Goal: Task Accomplishment & Management: Manage account settings

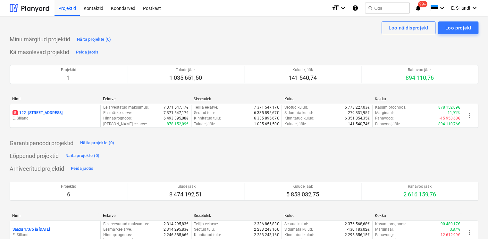
click at [45, 114] on p "5 122 - [STREET_ADDRESS]" at bounding box center [37, 112] width 50 height 5
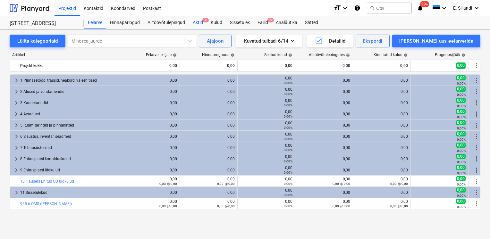
click at [196, 21] on div "Aktid 2" at bounding box center [198, 22] width 18 height 13
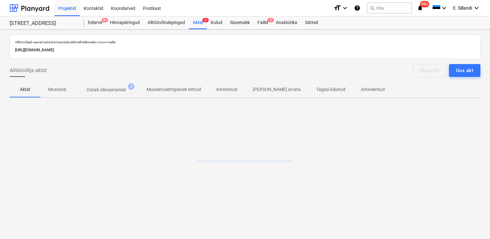
click at [106, 92] on p "Ootab ülevaatamist" at bounding box center [105, 89] width 39 height 7
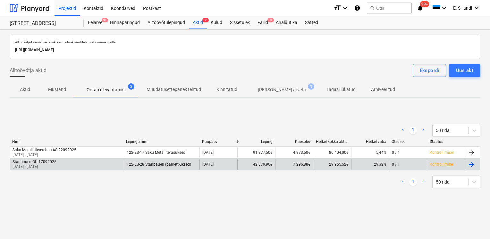
click at [62, 162] on div "Stanbauen OÜ 17092025 [DATE] - [DATE]" at bounding box center [67, 164] width 114 height 10
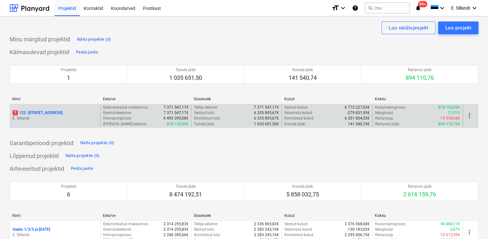
click at [34, 114] on p "7 122 - [STREET_ADDRESS]" at bounding box center [37, 112] width 50 height 5
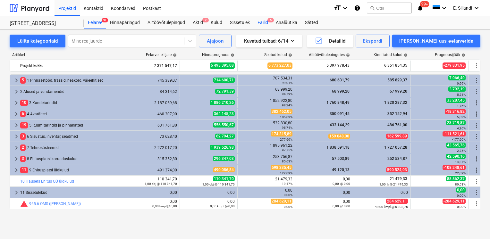
click at [269, 22] on span "5" at bounding box center [270, 20] width 6 height 4
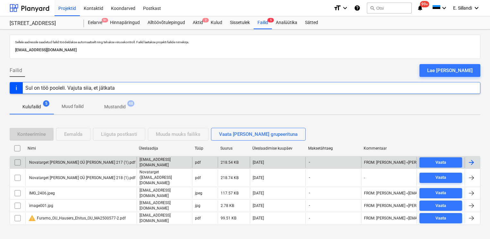
click at [76, 160] on div "Novatarget Grupp OÜ Arve nr 217 (1).pdf" at bounding box center [81, 162] width 107 height 4
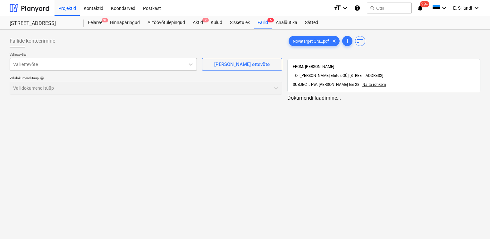
click at [108, 60] on div "Vali ettevõte" at bounding box center [97, 64] width 175 height 9
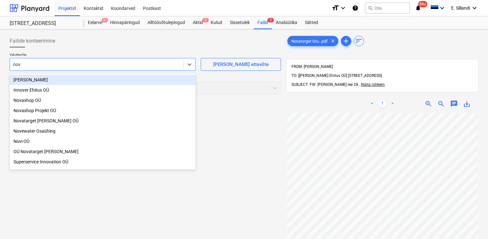
type input "nova"
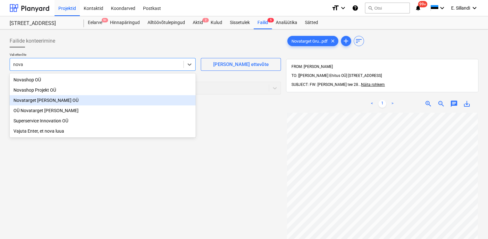
click at [38, 99] on div "Novatarget Grupp OÜ" at bounding box center [103, 100] width 186 height 10
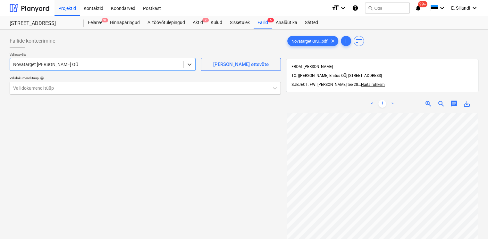
click at [41, 85] on div at bounding box center [139, 88] width 252 height 6
click at [47, 89] on div at bounding box center [139, 88] width 252 height 6
click at [47, 88] on div at bounding box center [139, 88] width 252 height 6
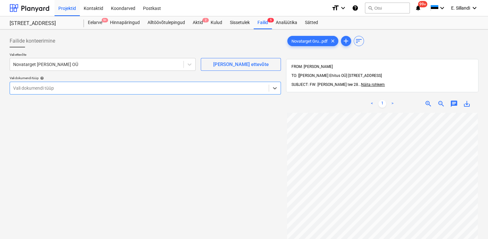
click at [47, 88] on div at bounding box center [139, 88] width 252 height 6
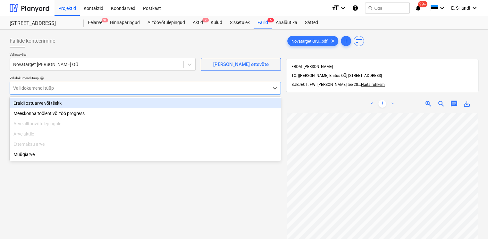
click at [47, 88] on div at bounding box center [139, 88] width 252 height 6
click at [128, 88] on div at bounding box center [139, 88] width 252 height 6
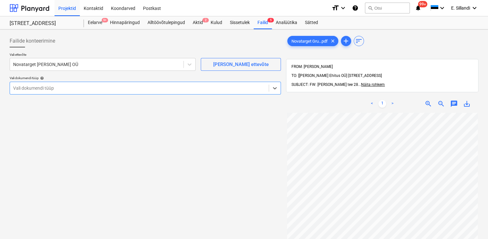
click at [128, 88] on div at bounding box center [139, 88] width 252 height 6
type input "n"
click at [74, 83] on div "Vali dokumendi tüüp" at bounding box center [145, 88] width 271 height 13
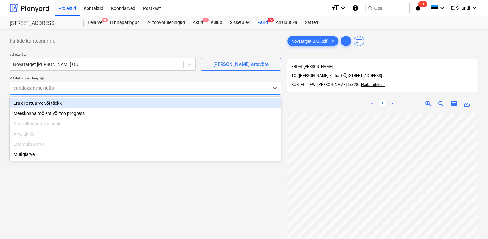
click at [85, 71] on div "Vali ettevõte Novatarget Grupp OÜ Lisa uus ettevõte Vali dokumendi tüüp help op…" at bounding box center [145, 76] width 271 height 47
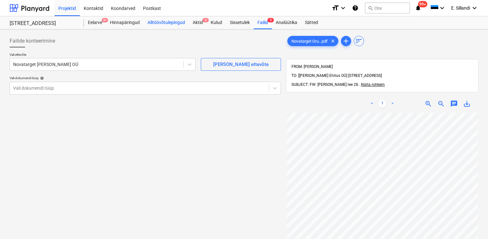
click at [168, 21] on div "Alltöövõtulepingud" at bounding box center [166, 22] width 45 height 13
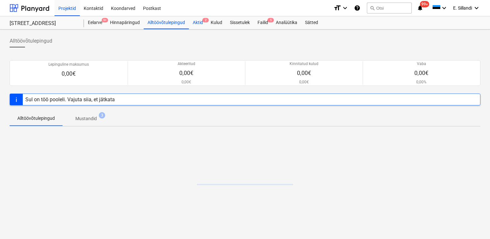
click at [196, 21] on div "Aktid 2" at bounding box center [198, 22] width 18 height 13
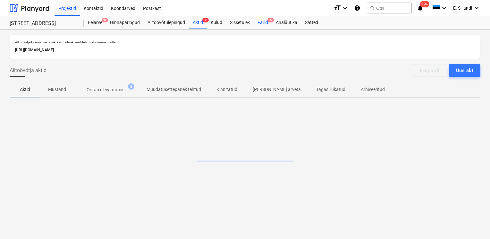
click at [259, 21] on div "Failid 5" at bounding box center [262, 22] width 18 height 13
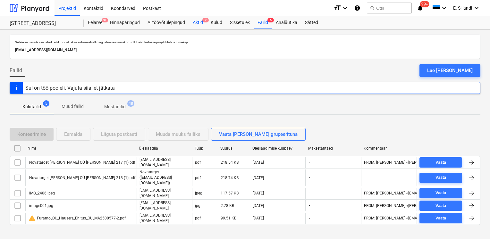
click at [193, 22] on div "Aktid 2" at bounding box center [198, 22] width 18 height 13
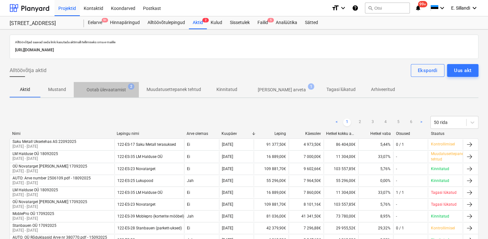
click at [111, 92] on p "Ootab ülevaatamist" at bounding box center [105, 89] width 39 height 7
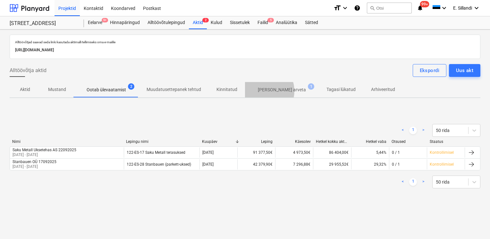
click at [259, 91] on p "[PERSON_NAME] arveta" at bounding box center [282, 89] width 48 height 7
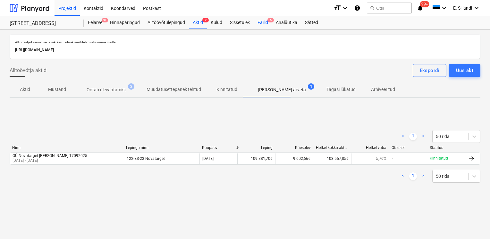
click at [254, 22] on div "Failid 5" at bounding box center [262, 22] width 18 height 13
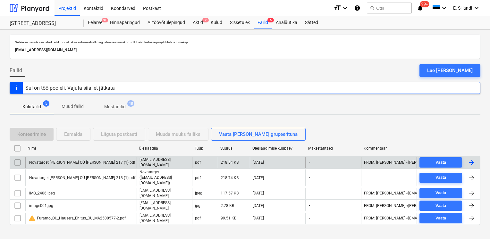
click at [64, 161] on div "Novatarget Grupp OÜ Arve nr 217 (1).pdf" at bounding box center [81, 162] width 107 height 4
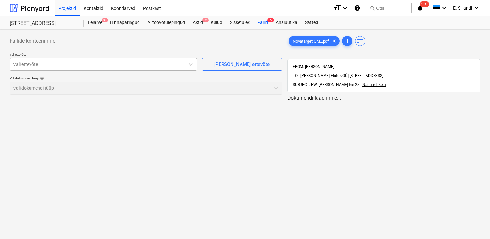
click at [66, 63] on div at bounding box center [97, 64] width 168 height 6
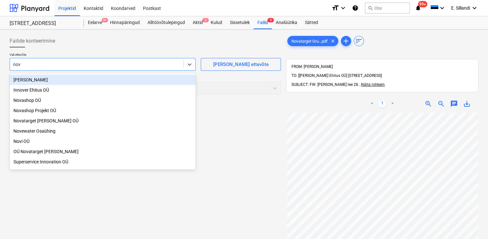
type input "nova"
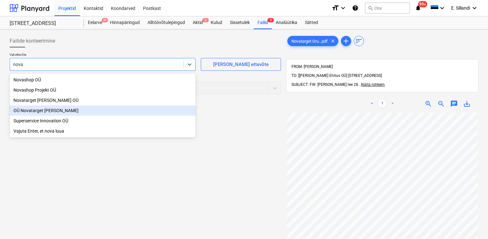
click at [40, 114] on div "OÜ Novatarget Grupp" at bounding box center [103, 110] width 186 height 10
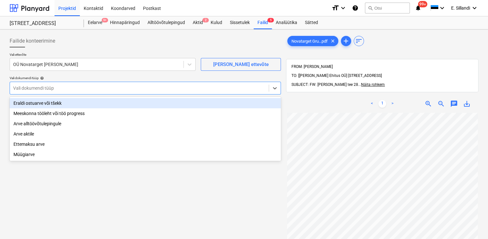
click at [42, 88] on div at bounding box center [139, 88] width 252 height 6
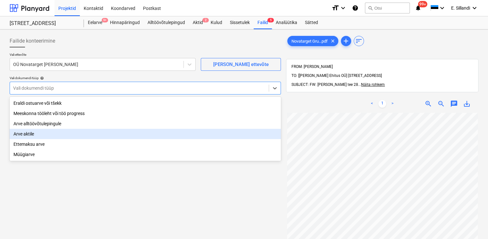
click at [35, 136] on div "Arve aktile" at bounding box center [145, 134] width 271 height 10
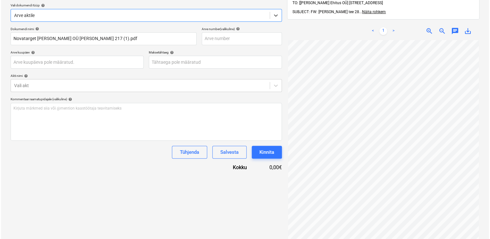
scroll to position [75, 0]
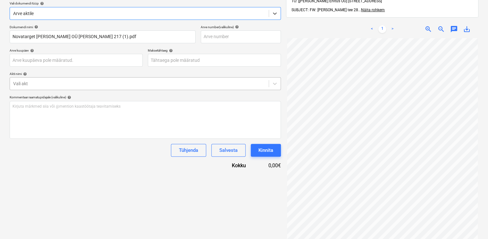
click at [69, 81] on div at bounding box center [139, 83] width 252 height 6
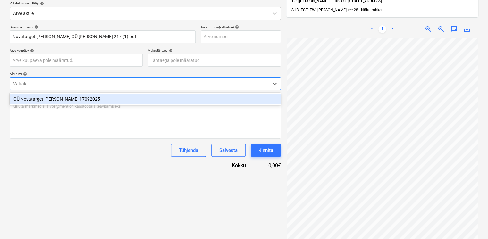
click at [63, 103] on div "OÜ Novatarget Grupp 17092025" at bounding box center [145, 99] width 271 height 10
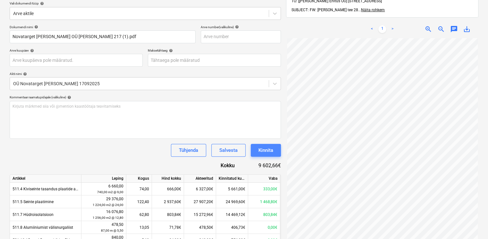
click at [276, 153] on button "Kinnita" at bounding box center [266, 150] width 30 height 13
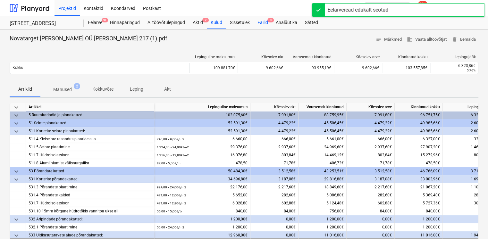
click at [265, 25] on div "Failid 3" at bounding box center [262, 22] width 18 height 13
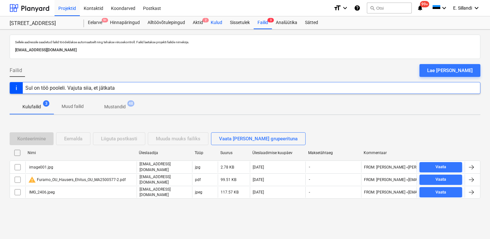
click at [217, 25] on div "Kulud" at bounding box center [216, 22] width 19 height 13
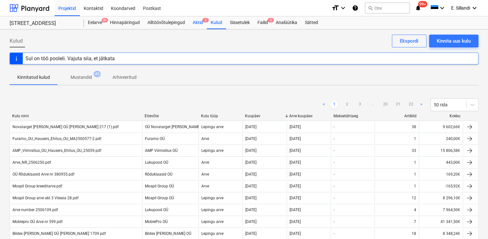
click at [198, 25] on div "Aktid 2" at bounding box center [198, 22] width 18 height 13
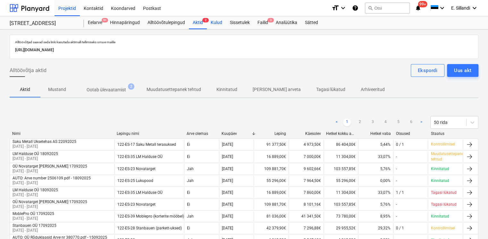
click at [217, 23] on div "Kulud" at bounding box center [216, 22] width 19 height 13
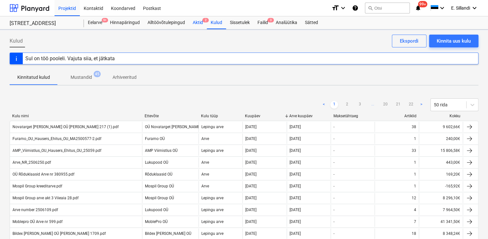
click at [198, 22] on div "Aktid 2" at bounding box center [198, 22] width 18 height 13
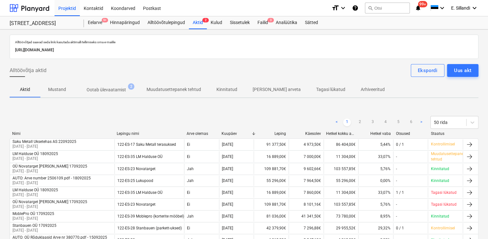
click at [232, 91] on p "Kinnitatud" at bounding box center [226, 89] width 21 height 7
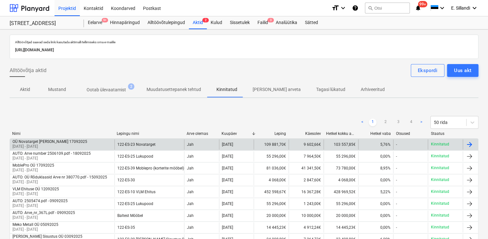
click at [83, 147] on div "OÜ Novatarget Grupp 17092025 01 Aug 2023 - 05 Sep 2025" at bounding box center [62, 144] width 104 height 10
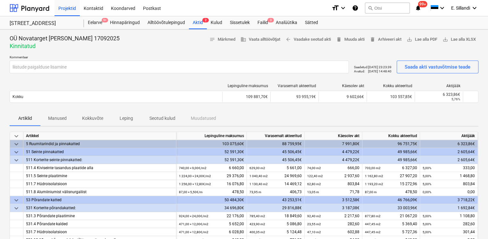
click at [64, 119] on p "Manused" at bounding box center [57, 118] width 19 height 7
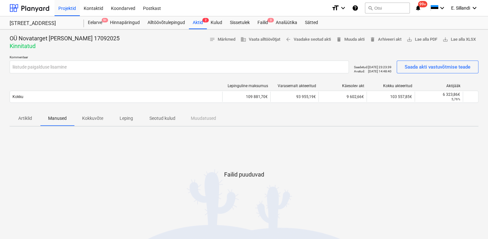
click at [28, 117] on p "Artiklid" at bounding box center [24, 118] width 15 height 7
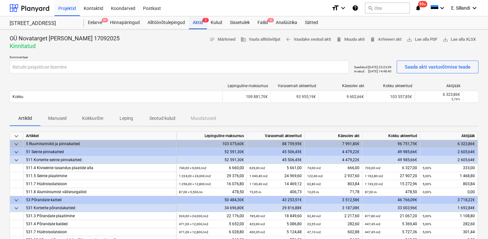
click at [197, 22] on div "Aktid 2" at bounding box center [198, 22] width 18 height 13
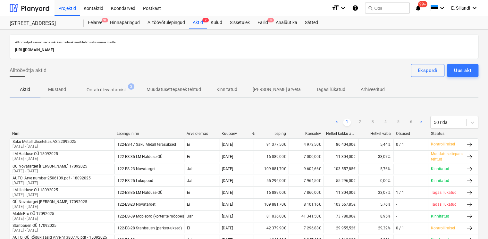
click at [231, 88] on p "Kinnitatud" at bounding box center [226, 89] width 21 height 7
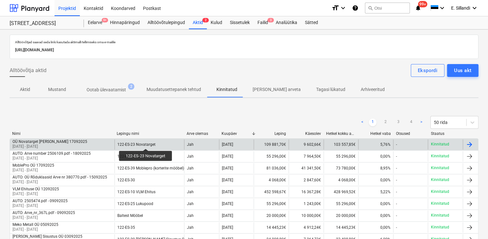
click at [146, 143] on div "122-ES-23 Novatarget" at bounding box center [136, 144] width 38 height 4
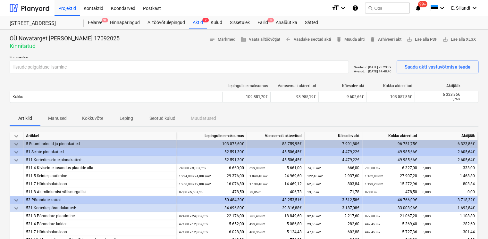
click at [90, 118] on p "Kokkuvõte" at bounding box center [92, 118] width 21 height 7
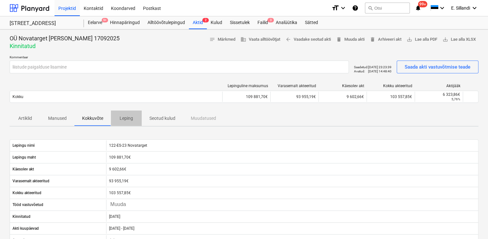
click at [122, 120] on p "Leping" at bounding box center [126, 118] width 15 height 7
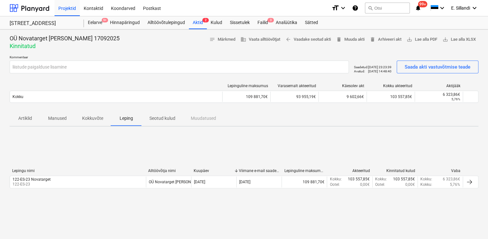
click at [162, 119] on p "Seotud kulud" at bounding box center [162, 118] width 26 height 7
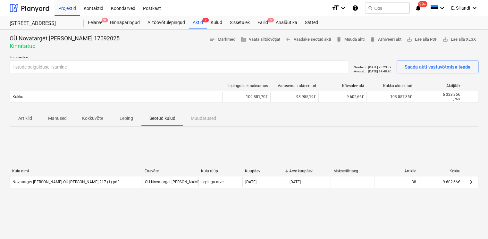
click at [121, 118] on p "Leping" at bounding box center [126, 118] width 15 height 7
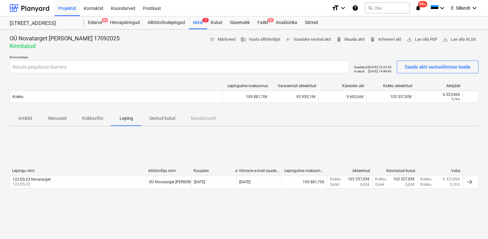
click at [155, 117] on p "Seotud kulud" at bounding box center [162, 118] width 26 height 7
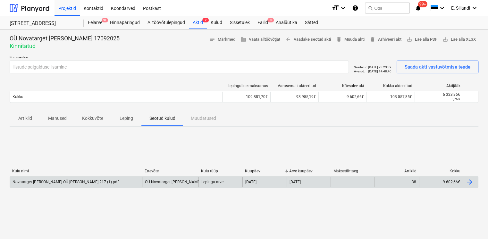
click at [88, 181] on div "Novatarget Grupp OÜ Arve nr 217 (1).pdf" at bounding box center [76, 182] width 132 height 10
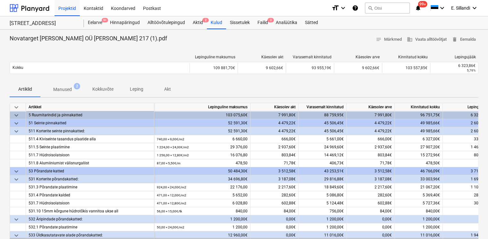
click at [61, 92] on p "Manused" at bounding box center [62, 89] width 19 height 7
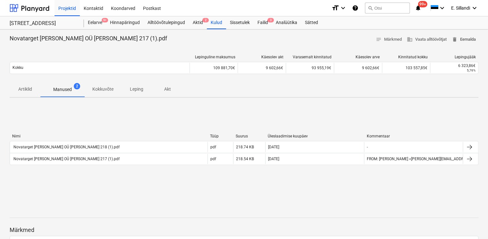
click at [465, 39] on span "delete Eemalda" at bounding box center [463, 39] width 24 height 7
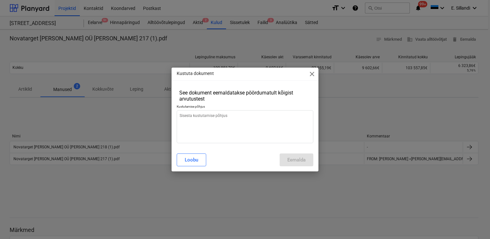
type textarea "x"
click at [225, 131] on textarea at bounding box center [245, 126] width 136 height 33
type textarea "k"
type textarea "x"
type textarea "ka"
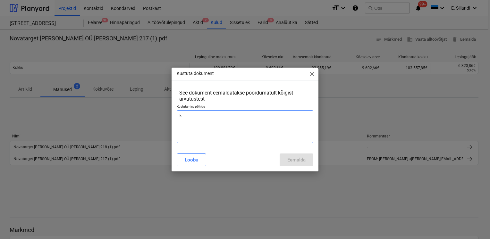
type textarea "x"
type textarea "kak"
type textarea "x"
type textarea "kaks"
type textarea "x"
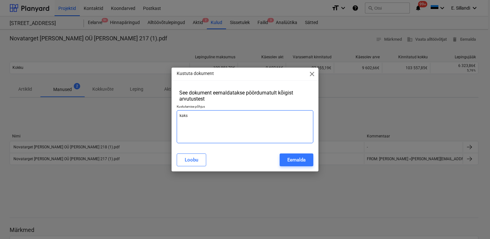
type textarea "kaks"
type textarea "x"
type textarea "kaks f"
type textarea "x"
type textarea "kaks fa"
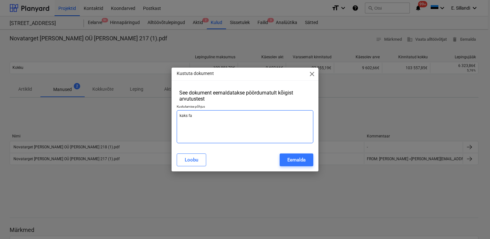
type textarea "x"
type textarea "kaks fai"
type textarea "x"
type textarea "kaks fail"
type textarea "x"
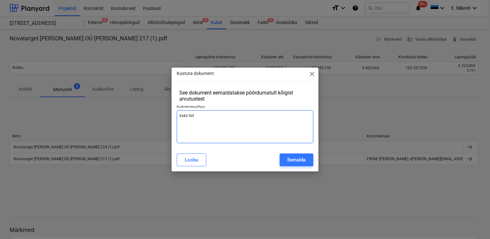
type textarea "kaks faili"
type textarea "x"
type textarea "kaks faili."
type textarea "x"
type textarea "kaks faili"
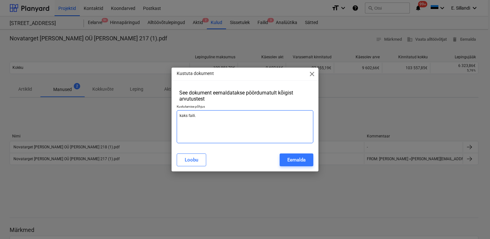
type textarea "x"
type textarea "kaks fail"
type textarea "x"
type textarea "kaks fai"
type textarea "x"
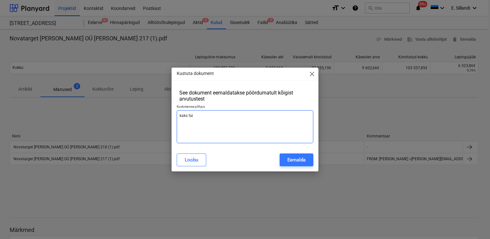
type textarea "kaks fa"
type textarea "x"
type textarea "kaks f"
type textarea "x"
type textarea "kaks"
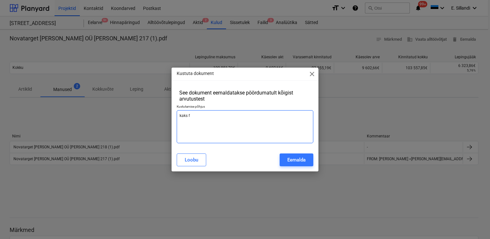
type textarea "x"
type textarea "kaks"
type textarea "x"
type textarea "kak"
type textarea "x"
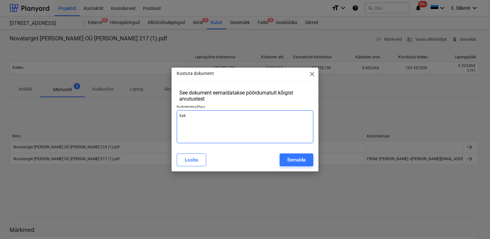
type textarea "ka"
type textarea "x"
type textarea "k"
type textarea "x"
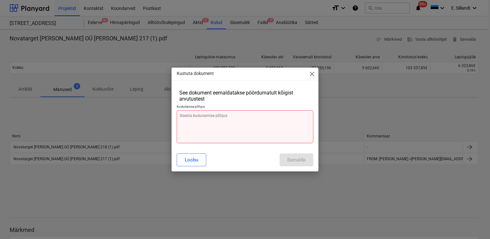
type textarea "E"
type textarea "x"
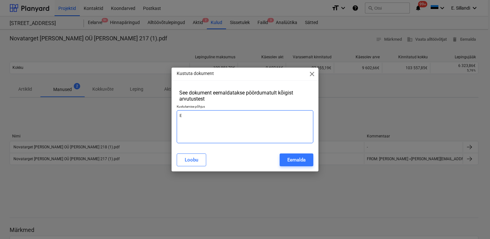
type textarea "Ek"
type textarea "x"
type textarea "Eks"
type textarea "x"
type textarea "Eksl"
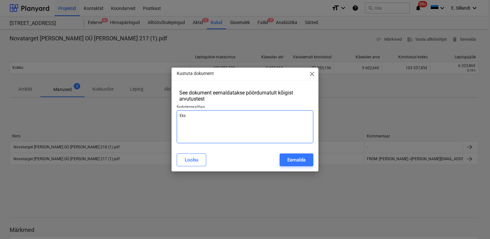
type textarea "x"
type textarea "Eksli"
type textarea "x"
type textarea "Ekslik"
type textarea "x"
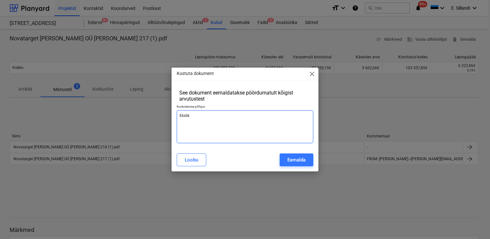
type textarea "Eksliku"
type textarea "x"
type textarea "Ekslikul"
type textarea "x"
type textarea "Ekslikult"
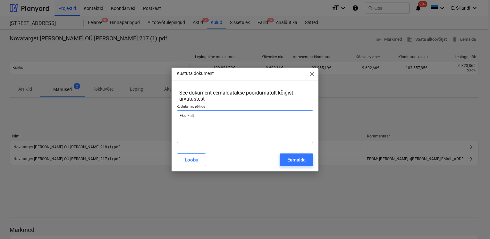
type textarea "x"
type textarea "Ekslikult"
type textarea "x"
type textarea "Ekslikult k"
type textarea "x"
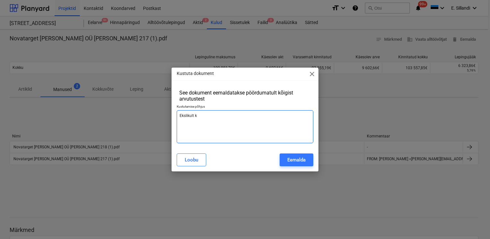
type textarea "Ekslikult ka"
type textarea "x"
type textarea "Ekslikult kak"
type textarea "x"
type textarea "Ekslikult kaks"
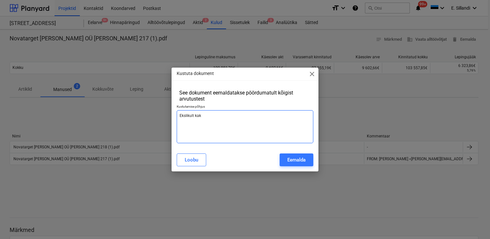
type textarea "x"
type textarea "Ekslikult kaks"
type textarea "x"
type textarea "Ekslikult kaks a"
type textarea "x"
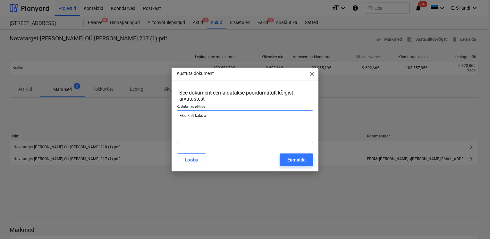
type textarea "Ekslikult kaks ar"
type textarea "x"
type textarea "Ekslikult kaks arv"
type textarea "x"
type textarea "Ekslikult kaks arve"
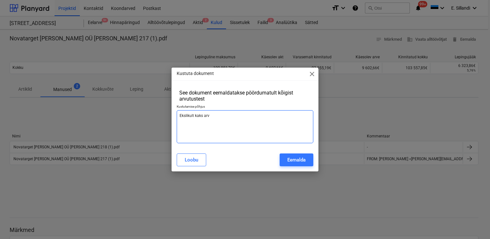
type textarea "x"
type textarea "Ekslikult kaks arve"
type textarea "x"
type textarea "Ekslikult kaks arve v"
type textarea "x"
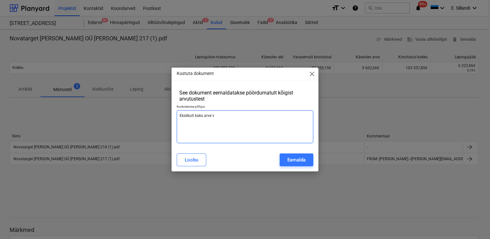
type textarea "Ekslikult kaks arve"
type textarea "x"
type textarea "Ekslikult kaks arve f"
type textarea "x"
type textarea "Ekslikult kaks arve fa"
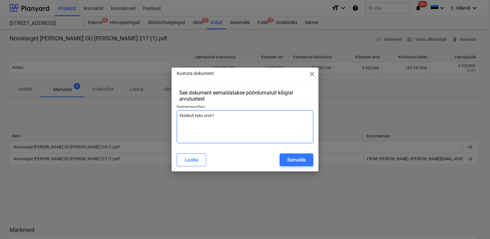
type textarea "x"
type textarea "Ekslikult kaks arve fai"
type textarea "x"
type textarea "Ekslikult kaks arve fail"
type textarea "x"
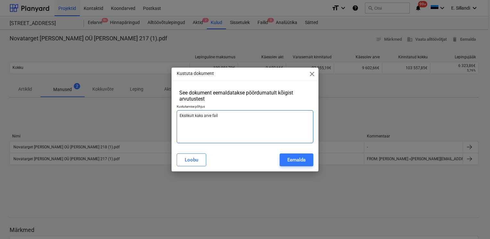
type textarea "Ekslikult kaks arve faili"
type textarea "x"
type textarea "Ekslikult kaks arve faili"
click at [291, 161] on div "Eemalda" at bounding box center [296, 160] width 18 height 8
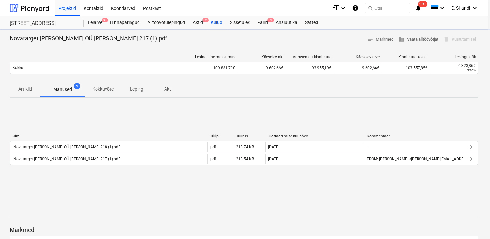
type textarea "x"
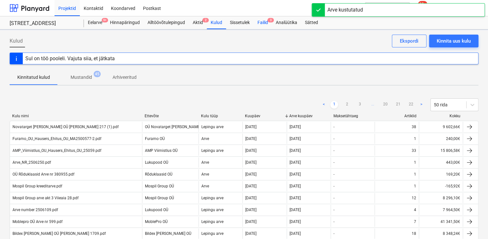
click at [261, 23] on div "Failid 3" at bounding box center [262, 22] width 18 height 13
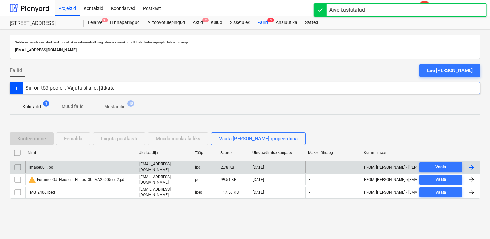
click at [16, 168] on input "checkbox" at bounding box center [17, 167] width 10 height 10
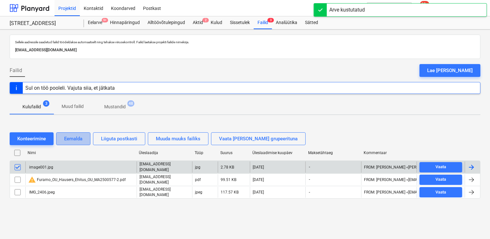
click at [70, 142] on div "Eemalda" at bounding box center [73, 139] width 18 height 8
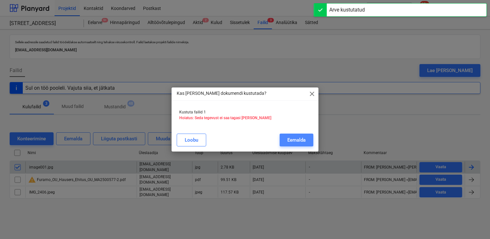
click at [303, 140] on div "Eemalda" at bounding box center [296, 140] width 18 height 8
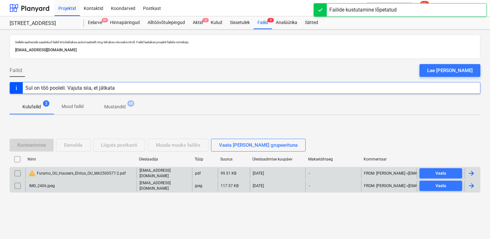
click at [20, 181] on input "checkbox" at bounding box center [17, 186] width 10 height 10
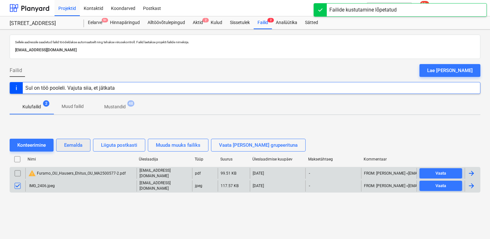
click at [72, 144] on div "Eemalda" at bounding box center [73, 145] width 18 height 8
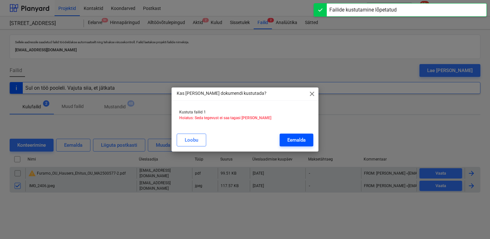
click at [291, 140] on div "Eemalda" at bounding box center [296, 140] width 18 height 8
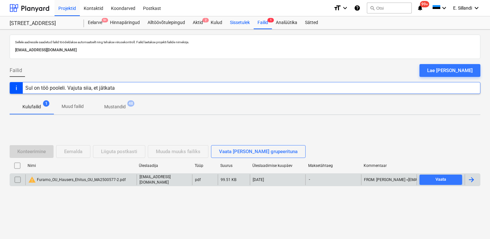
click at [236, 29] on div "Viieaia tee 28 Eelarve 9+ Hinnapäringud Alltöövõtulepingud Aktid 2 Kulud Sisset…" at bounding box center [245, 22] width 490 height 13
click at [236, 26] on div "Sissetulek" at bounding box center [240, 22] width 28 height 13
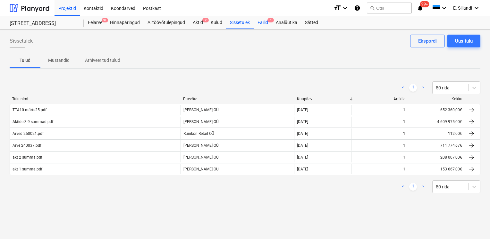
click at [263, 26] on div "Failid 1" at bounding box center [262, 22] width 18 height 13
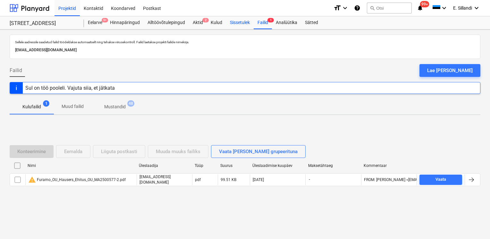
click at [233, 24] on div "Sissetulek" at bounding box center [240, 22] width 28 height 13
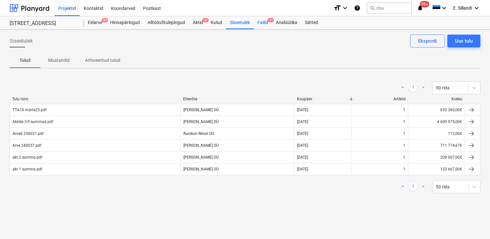
click at [256, 23] on div "Failid 1" at bounding box center [262, 22] width 18 height 13
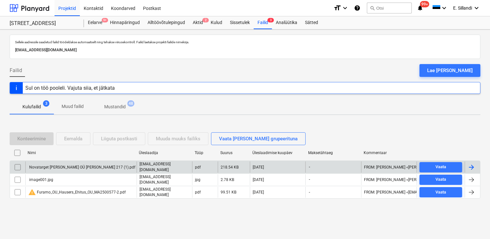
click at [73, 165] on div "Novatarget [PERSON_NAME] OÜ [PERSON_NAME] 217 (1).pdf" at bounding box center [81, 167] width 107 height 4
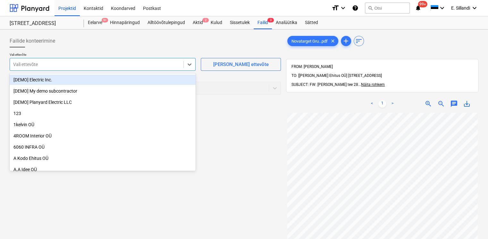
click at [79, 66] on div at bounding box center [96, 64] width 167 height 6
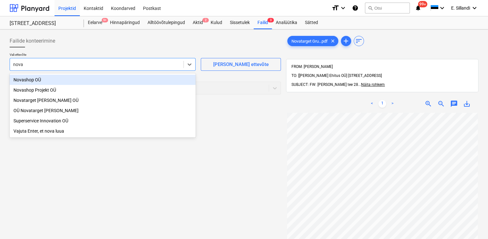
type input "novat"
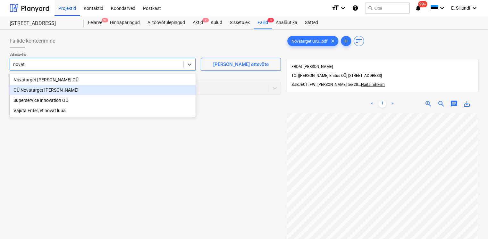
click at [59, 92] on div "OÜ Novatarget Grupp" at bounding box center [103, 90] width 186 height 10
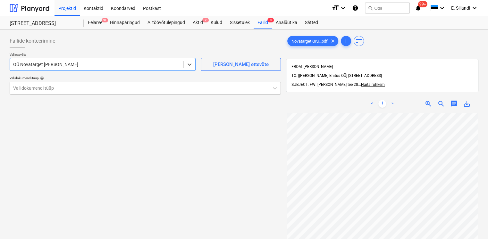
click at [57, 91] on div "Vali dokumendi tüüp" at bounding box center [139, 88] width 259 height 9
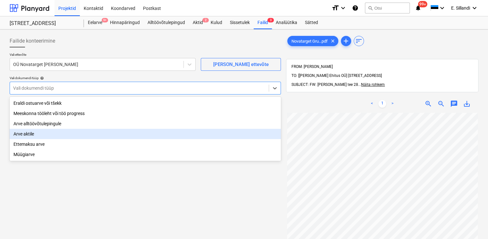
click at [32, 134] on div "Arve aktile" at bounding box center [145, 134] width 271 height 10
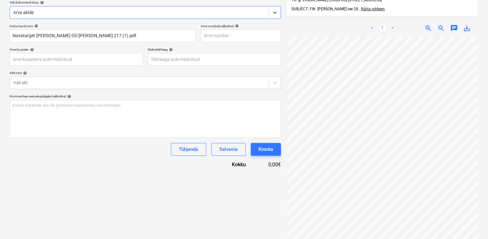
scroll to position [91, 0]
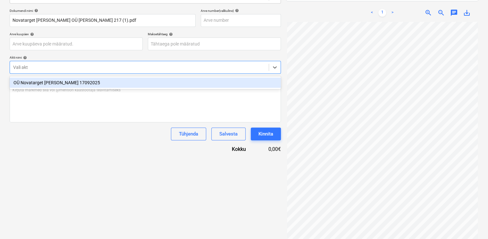
click at [54, 67] on div at bounding box center [139, 67] width 252 height 6
click at [61, 81] on div "OÜ Novatarget Grupp 17092025" at bounding box center [145, 83] width 271 height 10
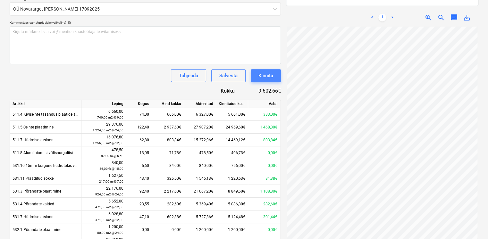
click at [268, 77] on div "Kinnita" at bounding box center [265, 75] width 15 height 8
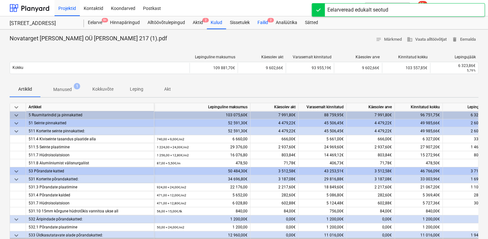
click at [267, 25] on div "Failid 2" at bounding box center [262, 22] width 18 height 13
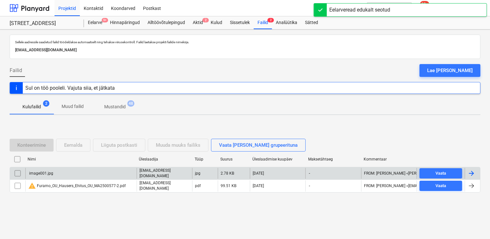
click at [18, 172] on input "checkbox" at bounding box center [17, 173] width 10 height 10
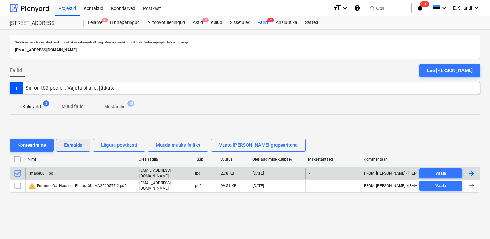
click at [79, 147] on div "Eemalda" at bounding box center [73, 145] width 18 height 8
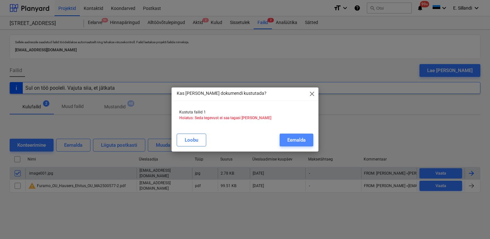
click at [290, 139] on div "Eemalda" at bounding box center [296, 140] width 18 height 8
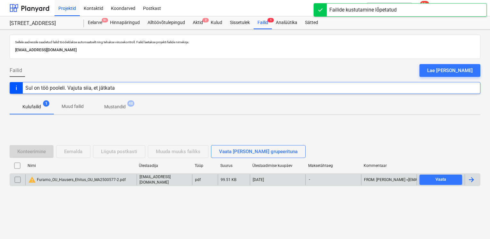
click at [48, 177] on div "warning Furamo_OU_Hausers_Ehitus_OU_MA2500577-2.pdf" at bounding box center [76, 180] width 97 height 8
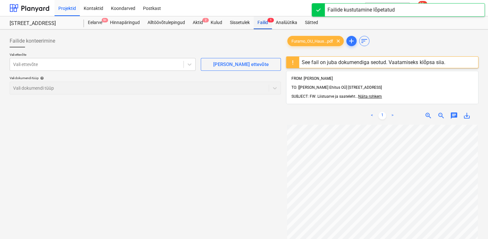
click at [260, 21] on div "Failid 1" at bounding box center [262, 22] width 18 height 13
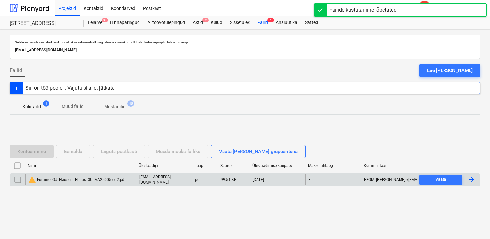
click at [15, 180] on input "checkbox" at bounding box center [17, 180] width 10 height 10
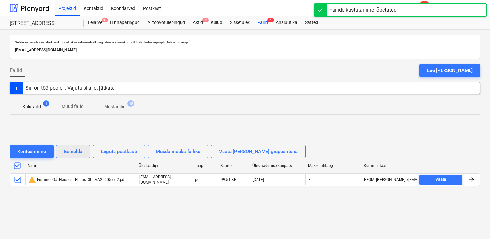
click at [83, 154] on button "Eemalda" at bounding box center [73, 151] width 34 height 13
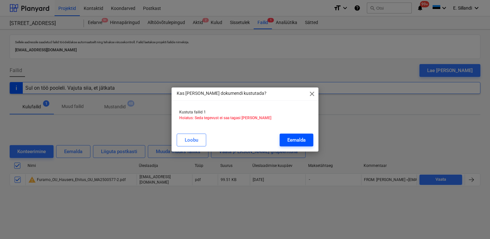
click at [287, 138] on div "Eemalda" at bounding box center [296, 140] width 18 height 8
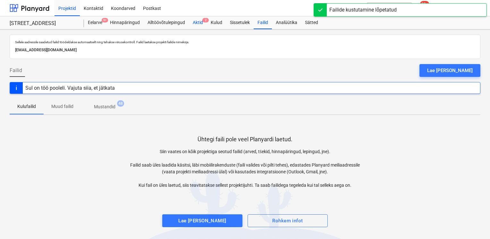
click at [200, 24] on div "Aktid 2" at bounding box center [198, 22] width 18 height 13
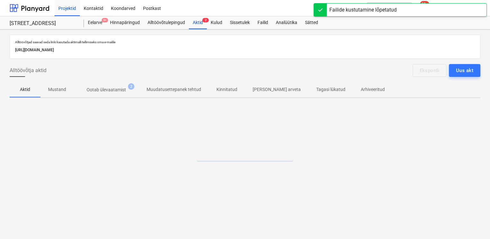
click at [115, 86] on span "Ootab ülevaatamist 2" at bounding box center [106, 90] width 65 height 12
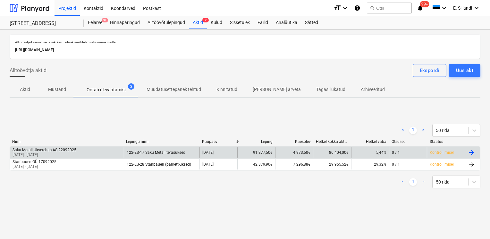
click at [52, 152] on p "[DATE] - [DATE]" at bounding box center [44, 154] width 64 height 5
